Goal: Answer question/provide support: Share knowledge or assist other users

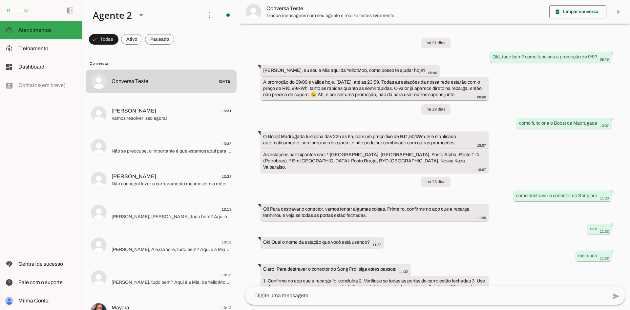
scroll to position [61, 0]
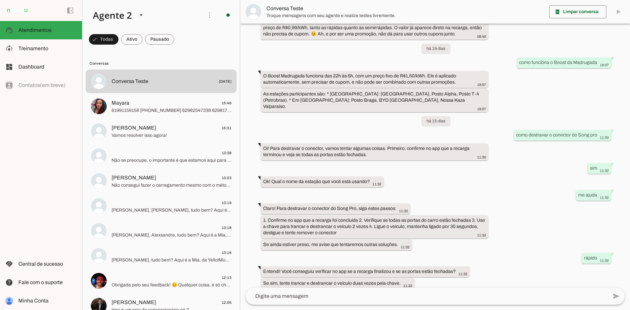
click at [161, 38] on span at bounding box center [159, 40] width 29 height 16
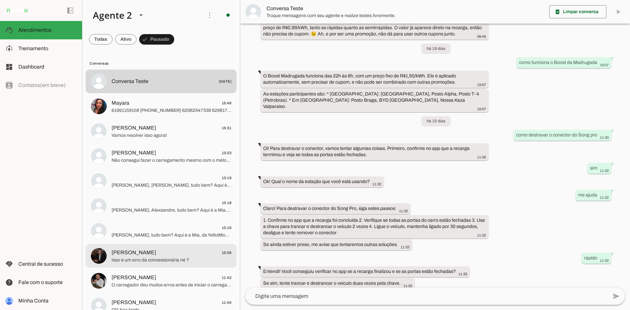
click at [178, 258] on span "Isso é um erro da concessionária né ?" at bounding box center [172, 260] width 120 height 7
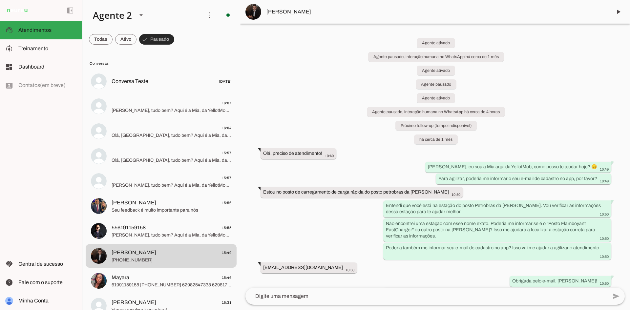
click at [161, 37] on span at bounding box center [156, 40] width 35 height 16
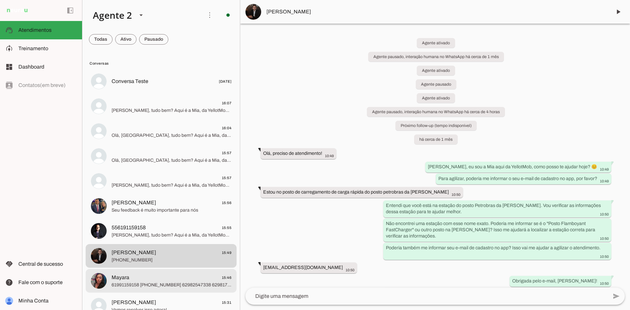
click at [160, 274] on span "Mayara 15:46" at bounding box center [172, 278] width 120 height 8
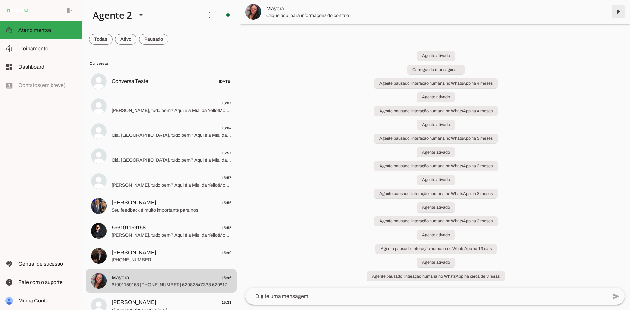
click at [614, 14] on span at bounding box center [618, 12] width 16 height 16
